Goal: Transaction & Acquisition: Purchase product/service

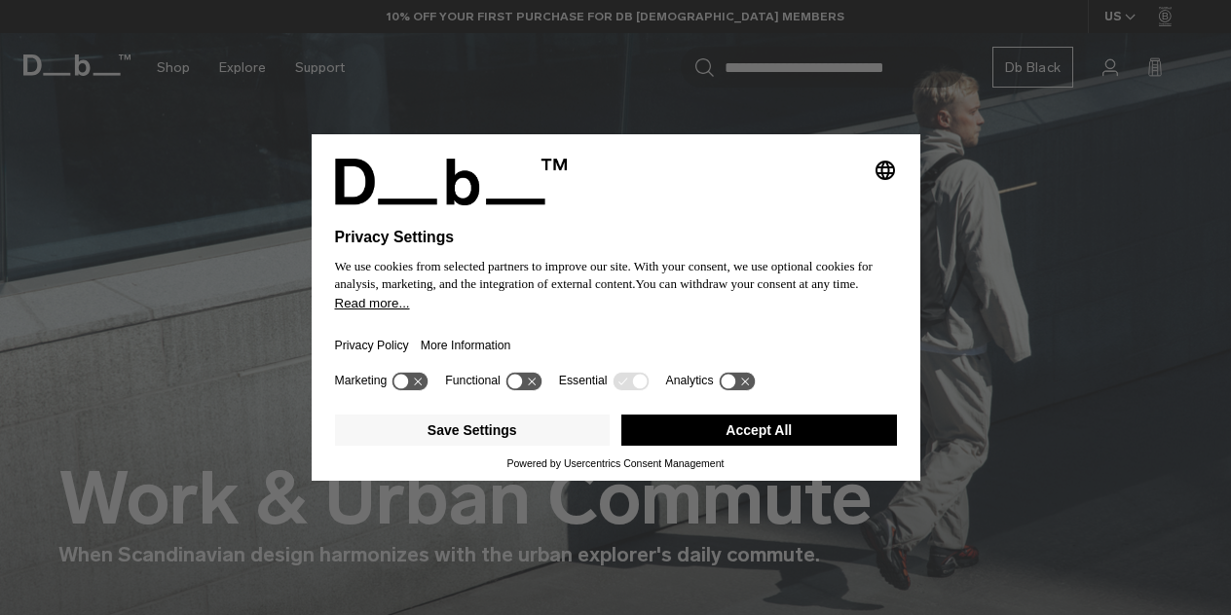
click at [727, 434] on button "Accept All" at bounding box center [759, 430] width 276 height 31
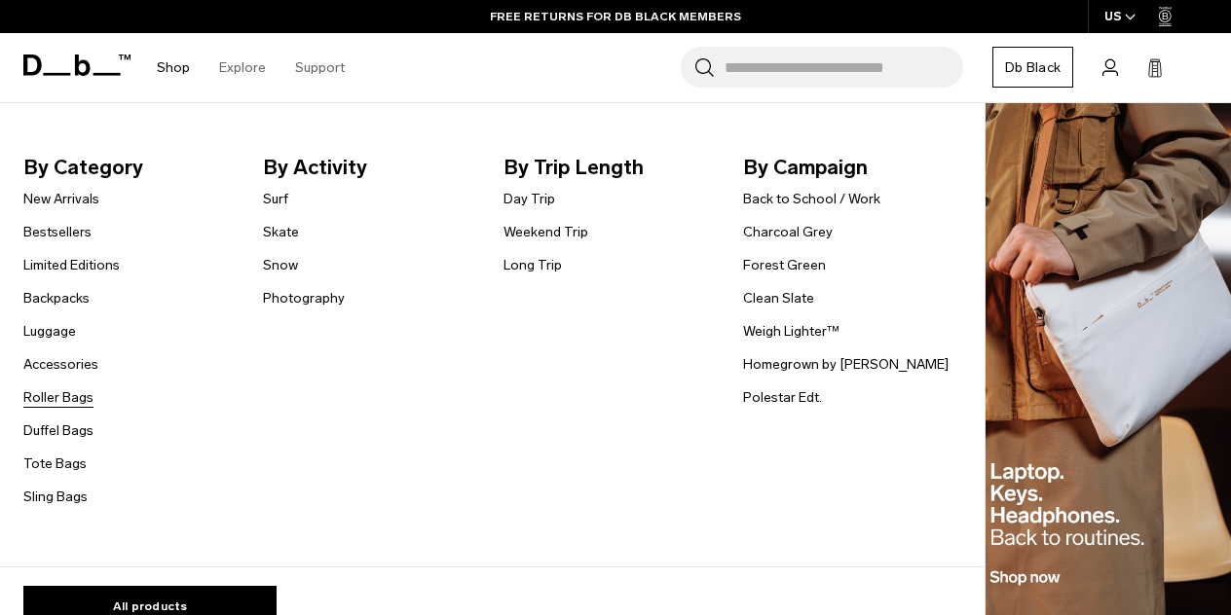
click at [69, 399] on link "Roller Bags" at bounding box center [58, 398] width 70 height 20
click at [68, 328] on link "Luggage" at bounding box center [49, 331] width 53 height 20
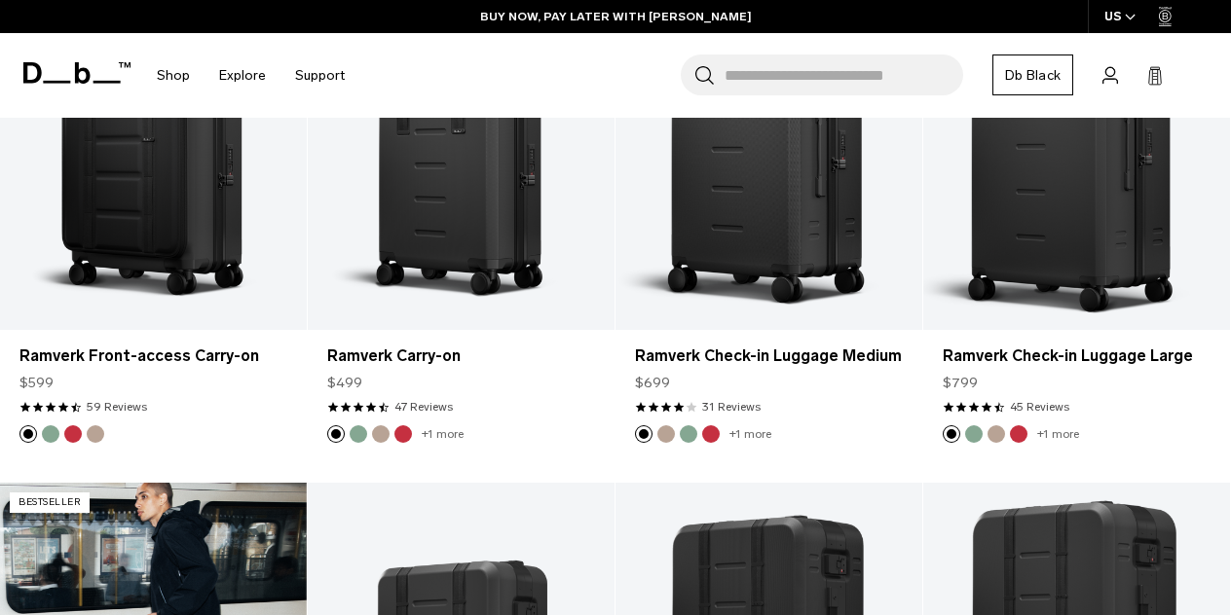
scroll to position [1349, 0]
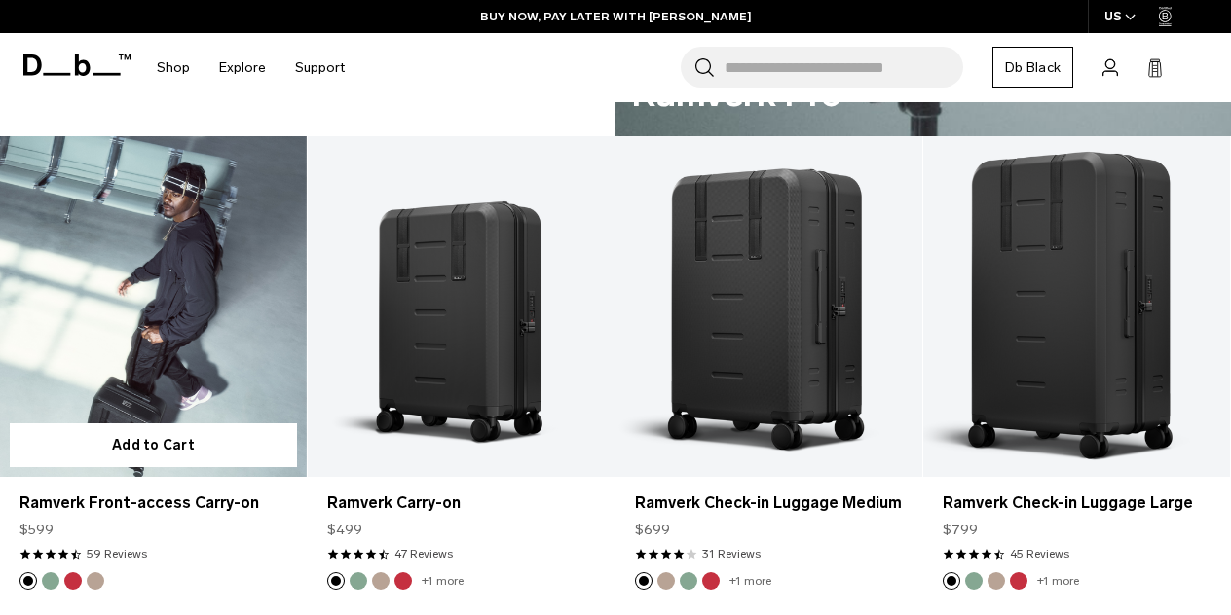
click at [202, 322] on link "Ramverk Front-access Carry-on" at bounding box center [153, 306] width 307 height 341
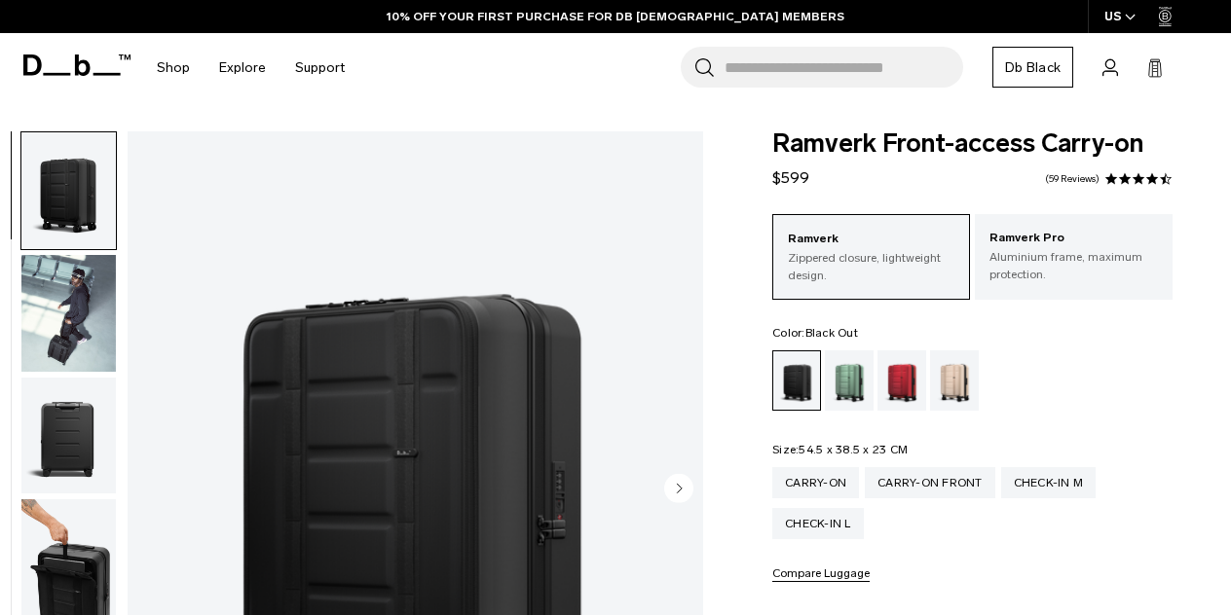
click at [59, 433] on img "button" at bounding box center [68, 436] width 94 height 117
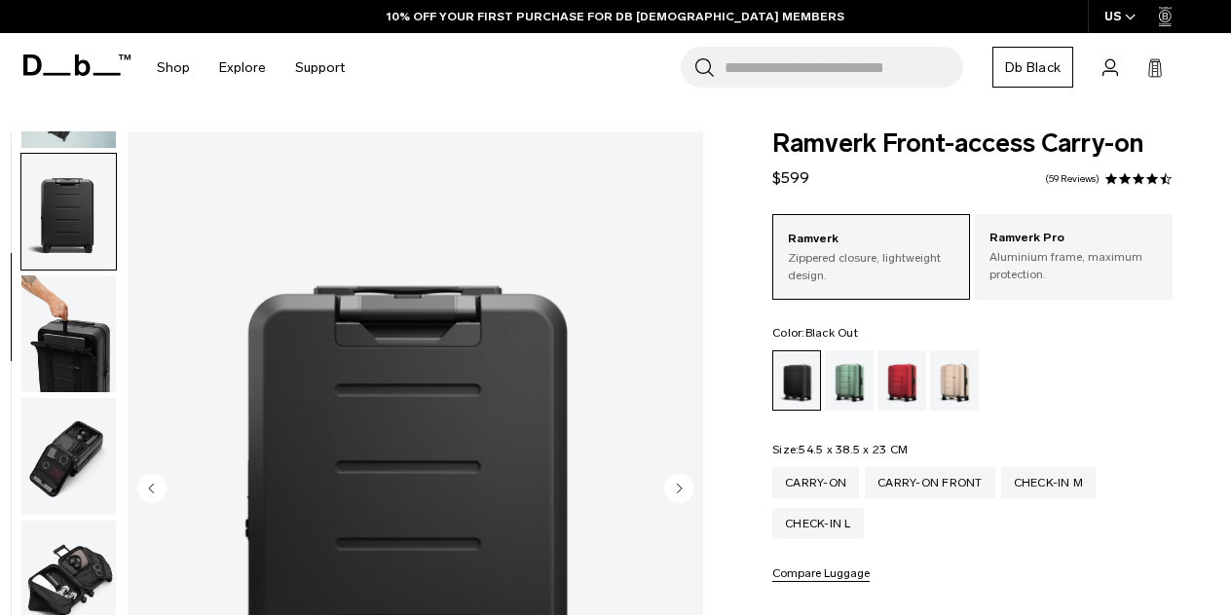
scroll to position [247, 0]
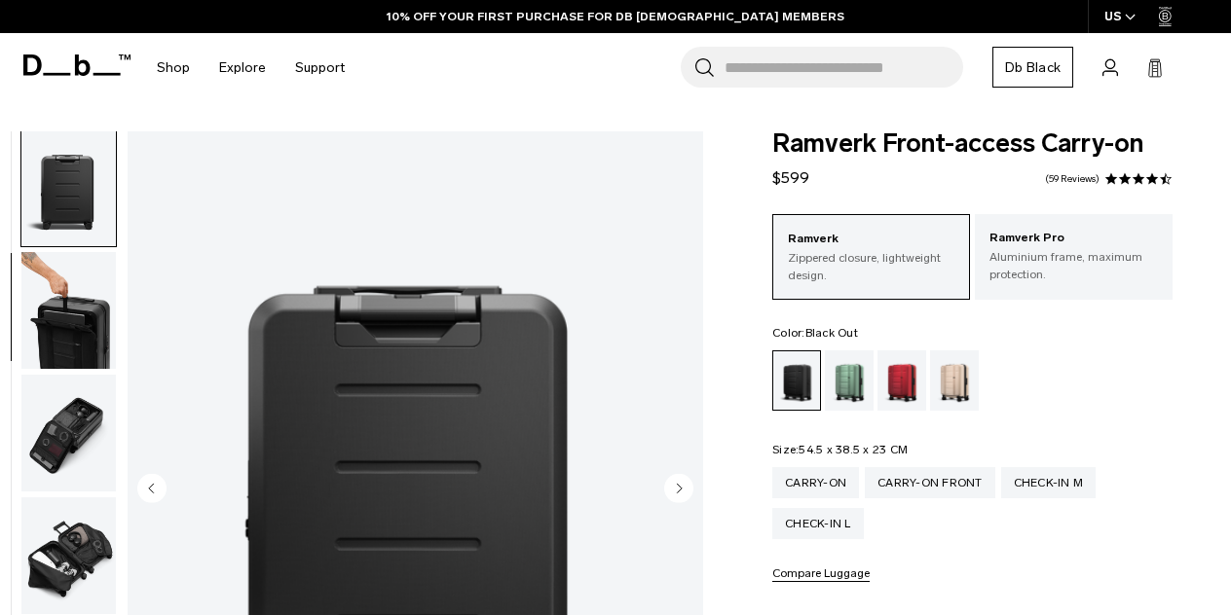
click at [65, 359] on img "button" at bounding box center [68, 310] width 94 height 117
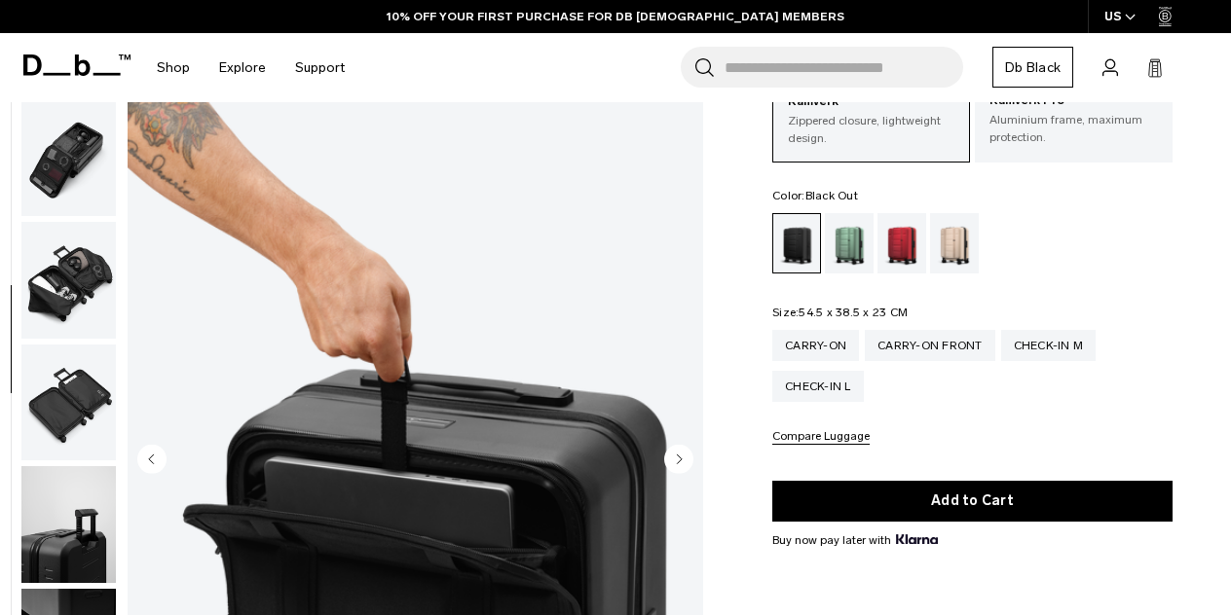
scroll to position [290, 0]
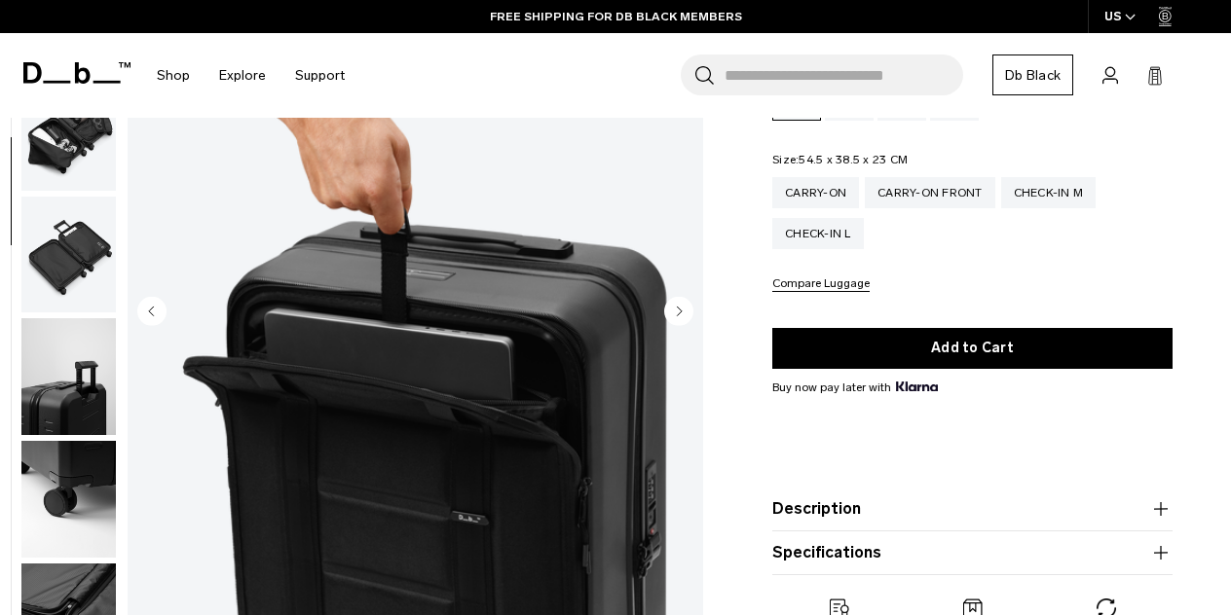
click at [64, 248] on img "button" at bounding box center [68, 254] width 94 height 117
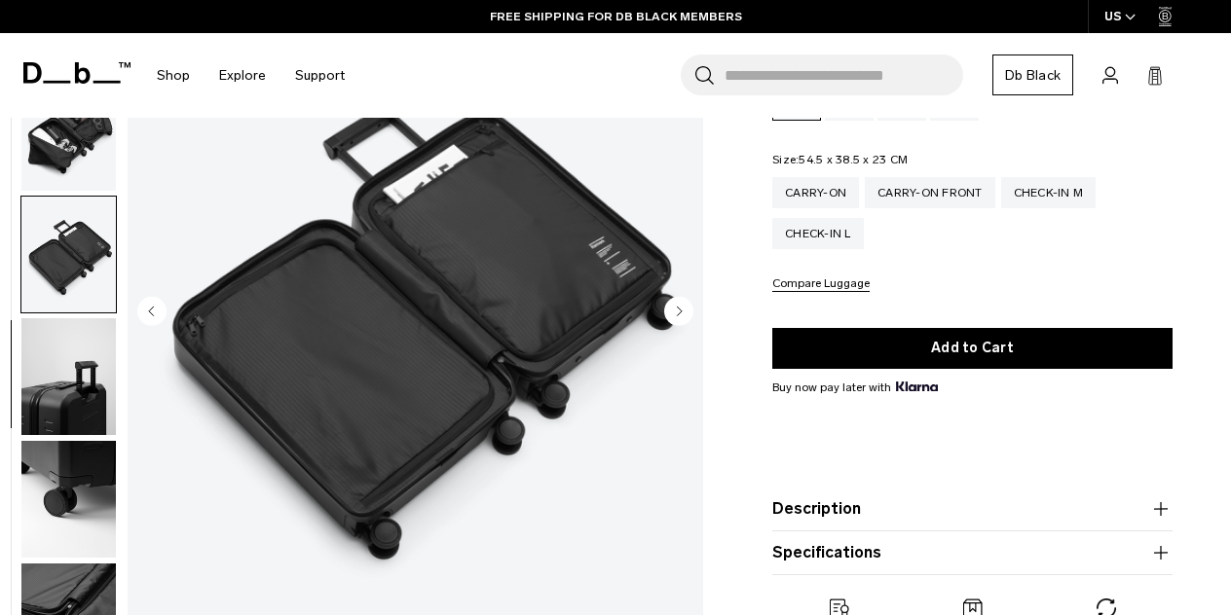
scroll to position [641, 0]
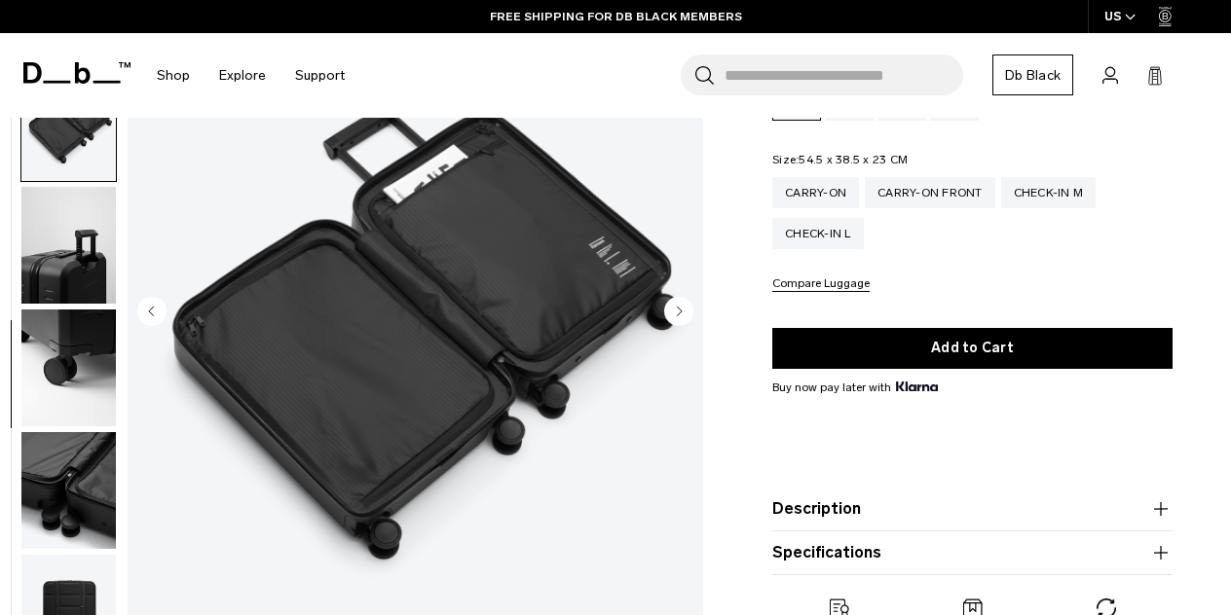
click at [53, 328] on img "button" at bounding box center [68, 368] width 94 height 117
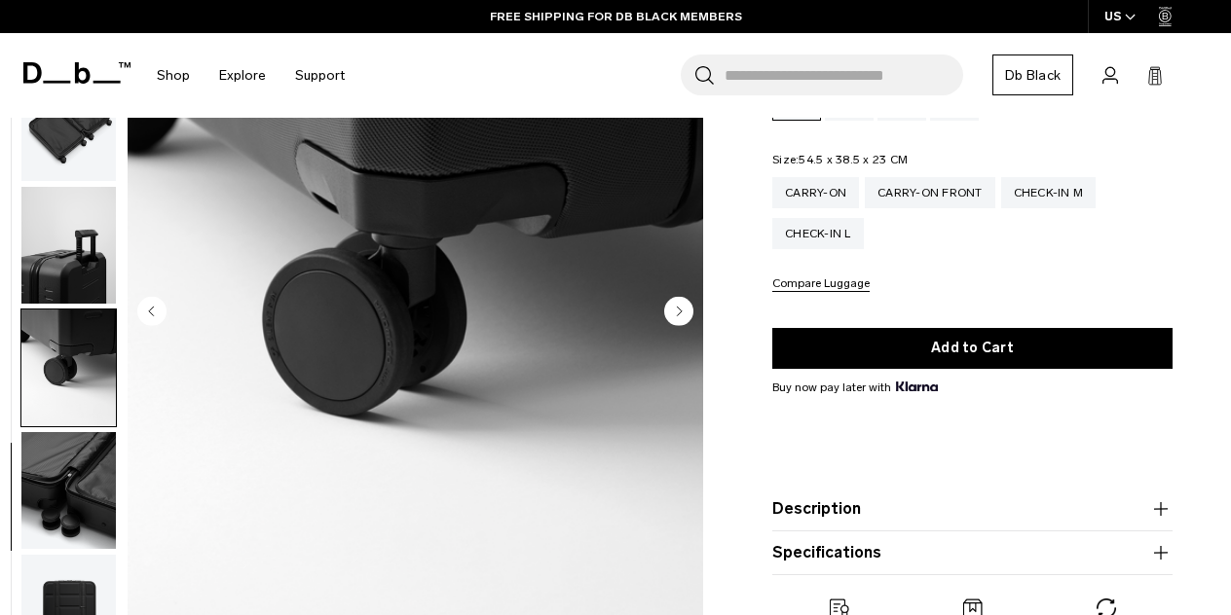
click at [58, 436] on img "button" at bounding box center [68, 490] width 94 height 117
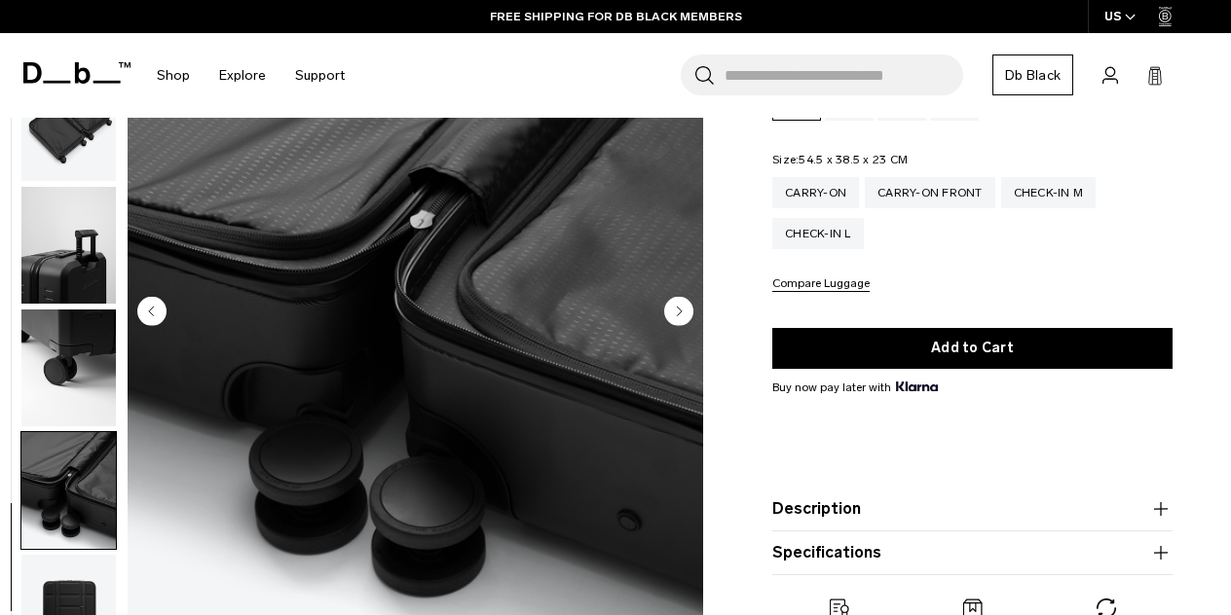
click at [57, 581] on img "button" at bounding box center [68, 613] width 94 height 117
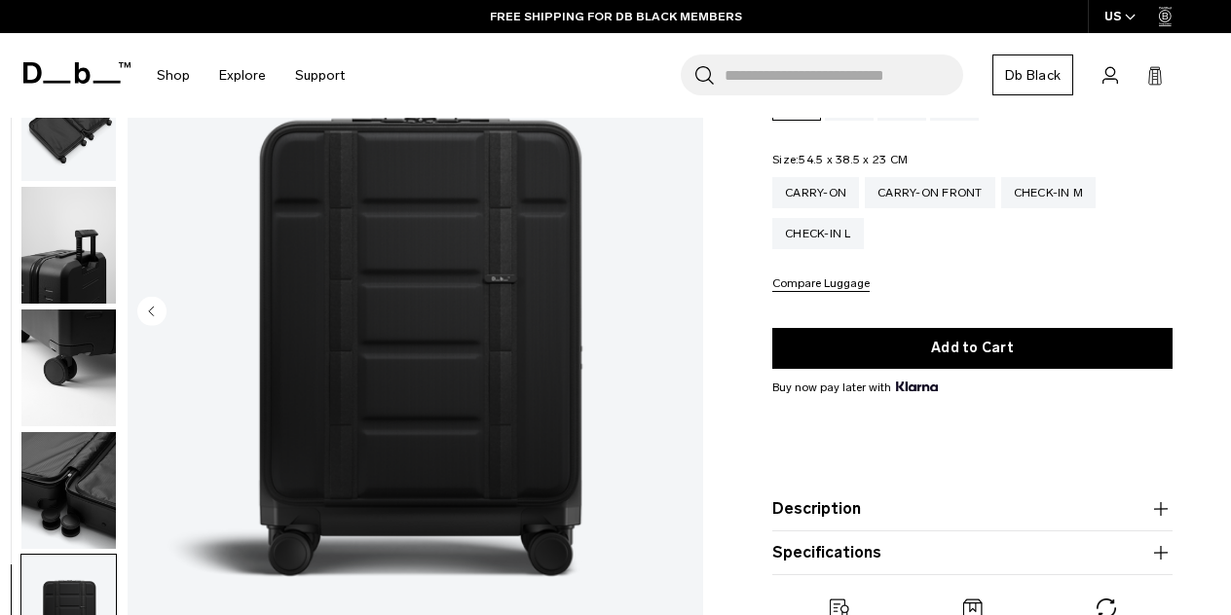
click at [66, 249] on img "button" at bounding box center [68, 245] width 94 height 117
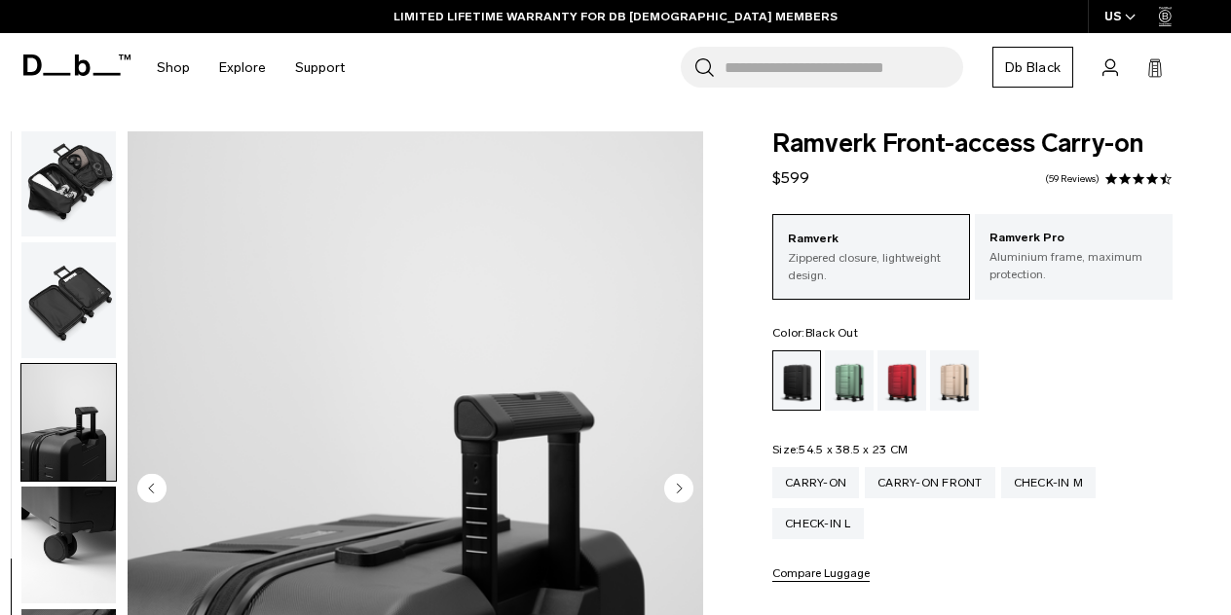
scroll to position [0, 0]
click at [858, 394] on div "Green Ray" at bounding box center [850, 381] width 50 height 60
